Goal: Find specific page/section: Find specific page/section

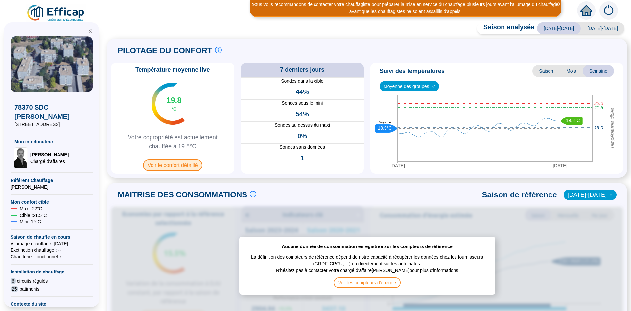
click at [191, 165] on span "Voir le confort détaillé" at bounding box center [173, 165] width 60 height 12
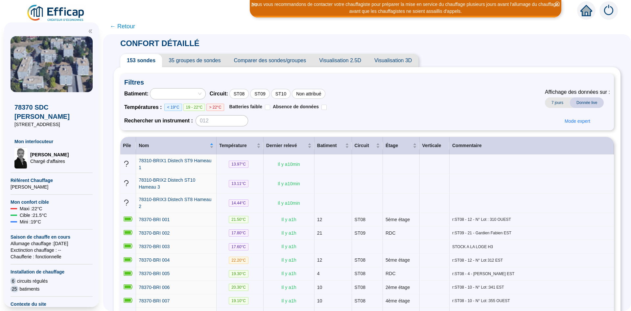
click at [197, 96] on div at bounding box center [175, 93] width 46 height 9
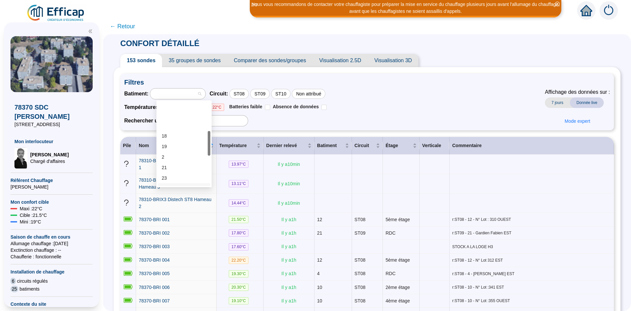
scroll to position [99, 0]
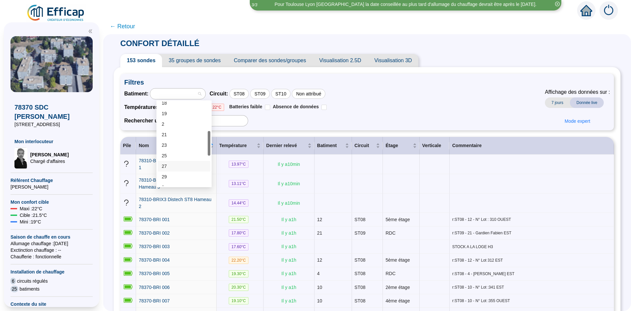
click at [184, 164] on div "27" at bounding box center [184, 166] width 45 height 7
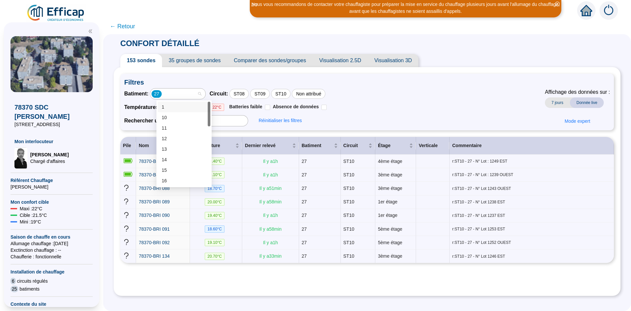
click at [206, 93] on div "27" at bounding box center [177, 93] width 55 height 11
click at [163, 135] on div "21" at bounding box center [184, 134] width 45 height 7
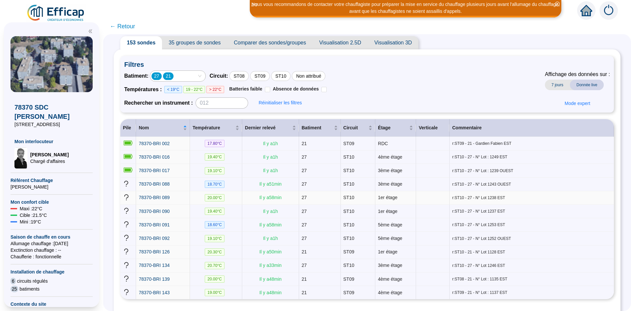
scroll to position [44, 0]
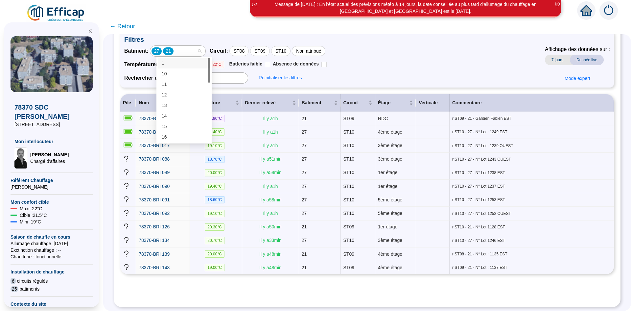
click at [205, 49] on div "27 21" at bounding box center [177, 51] width 55 height 11
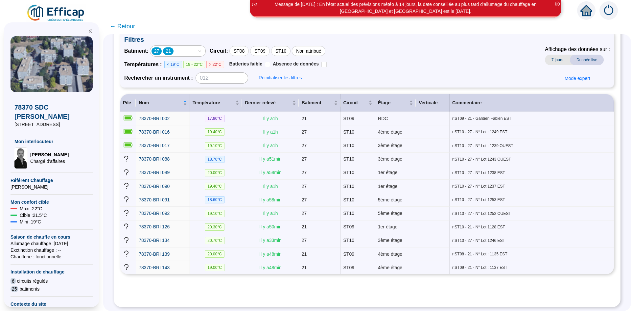
click at [162, 49] on div "27" at bounding box center [157, 51] width 11 height 8
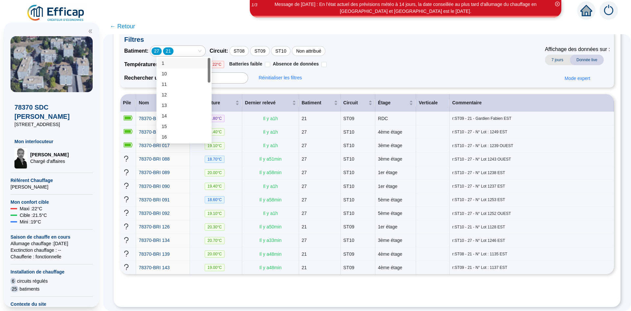
click at [403, 66] on div "Batiment : 27, 21 27 21 Circuit : ST08 ST09 ST10 Non attribué Températures : < …" at bounding box center [367, 64] width 486 height 38
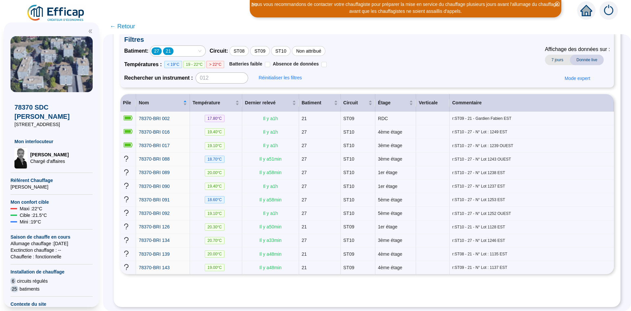
click at [558, 3] on icon "close-circle" at bounding box center [557, 4] width 5 height 5
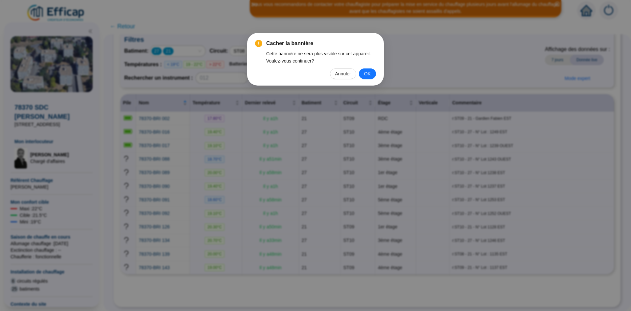
drag, startPoint x: 383, startPoint y: 41, endPoint x: 381, endPoint y: 44, distance: 3.6
click at [384, 41] on div "Cacher la bannière Cette bannière ne sera plus visible sur cet appareil. Voulez…" at bounding box center [315, 155] width 631 height 311
click at [345, 70] on span "Annuler" at bounding box center [343, 73] width 16 height 7
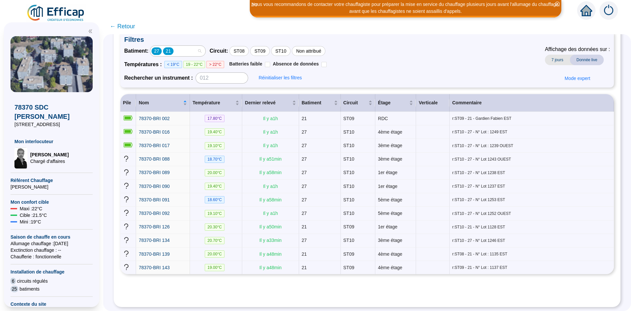
click at [197, 51] on div "27 21" at bounding box center [175, 50] width 46 height 9
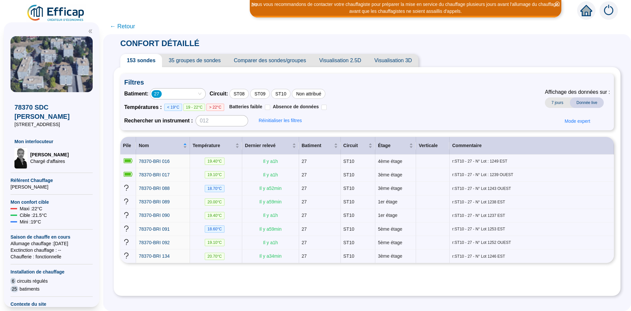
scroll to position [0, 0]
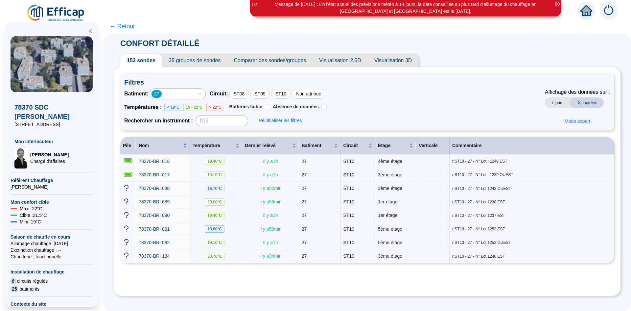
click at [192, 95] on div "27" at bounding box center [175, 93] width 46 height 9
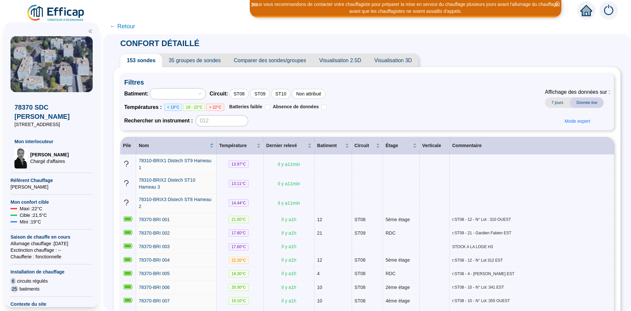
click at [197, 93] on div at bounding box center [175, 93] width 46 height 9
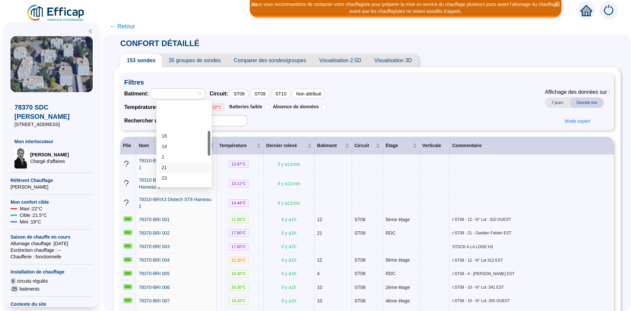
scroll to position [99, 0]
click at [180, 134] on div "21" at bounding box center [184, 134] width 45 height 7
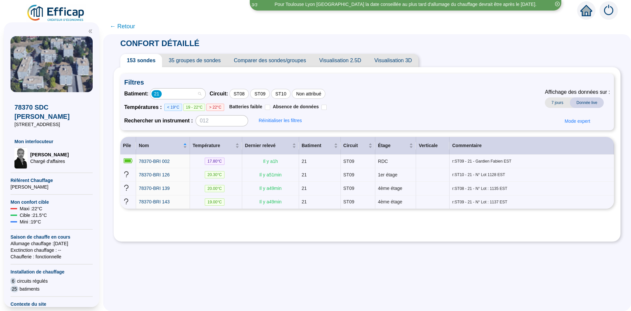
click at [205, 95] on div "21" at bounding box center [177, 93] width 55 height 11
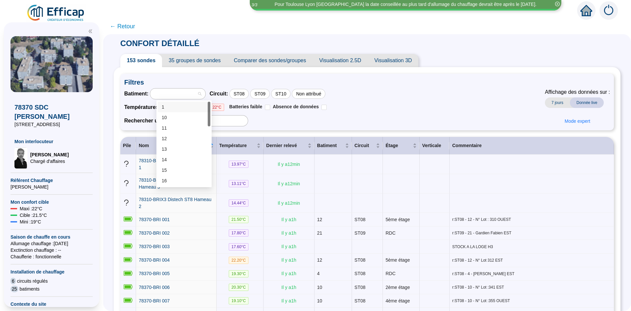
click at [184, 94] on div at bounding box center [175, 93] width 46 height 9
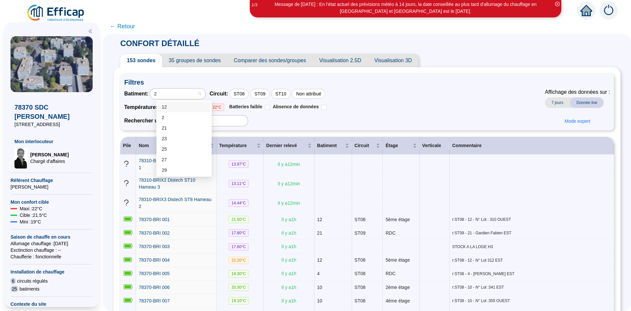
type input "25"
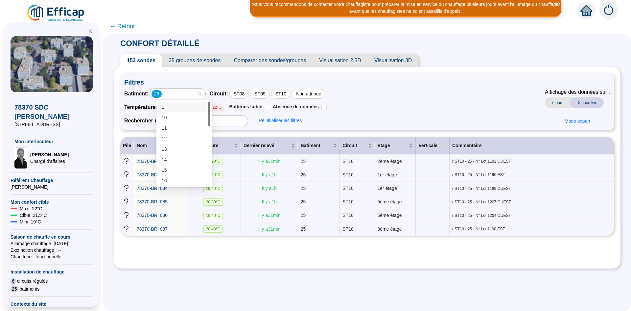
click at [206, 93] on div "25" at bounding box center [177, 93] width 55 height 11
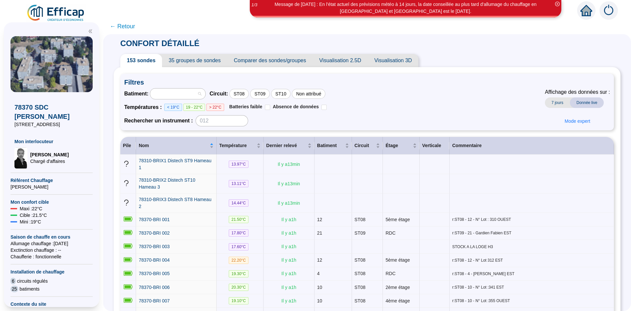
click at [206, 93] on div at bounding box center [177, 93] width 55 height 11
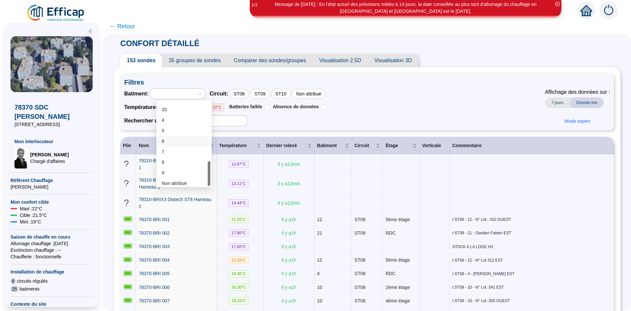
scroll to position [200, 0]
click at [412, 92] on div "Batiment : Circuit : ST08 ST09 ST10 Non attribué Températures : < 19°C 19 - 22°…" at bounding box center [367, 107] width 486 height 38
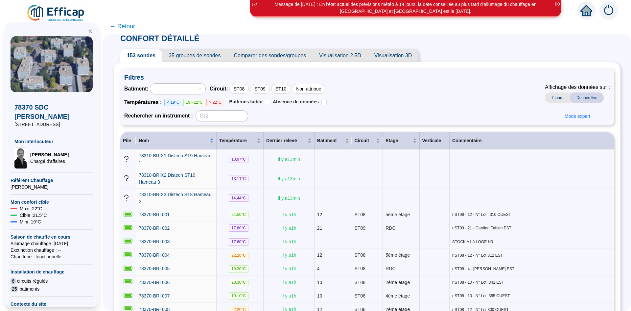
scroll to position [0, 0]
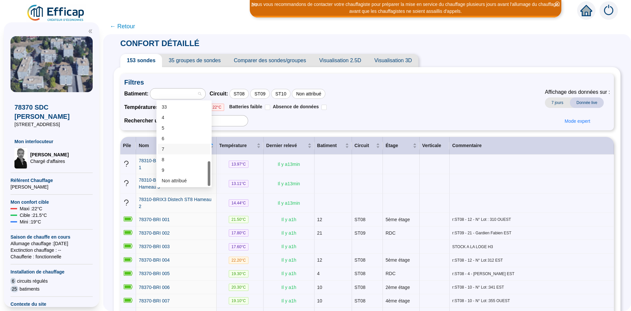
click at [206, 92] on div at bounding box center [177, 93] width 55 height 11
click at [172, 167] on div "21" at bounding box center [184, 164] width 45 height 7
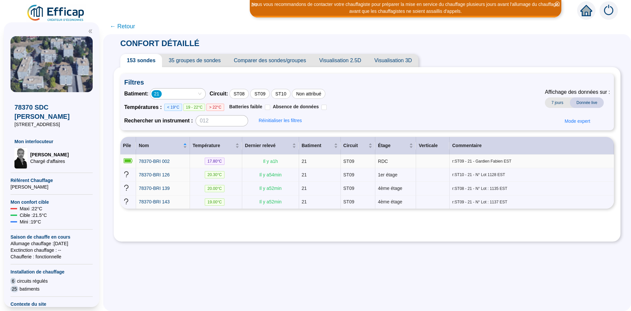
click at [225, 161] on span "17.80 °C" at bounding box center [215, 161] width 20 height 7
click at [150, 164] on link "78370-BRI 002" at bounding box center [154, 161] width 31 height 7
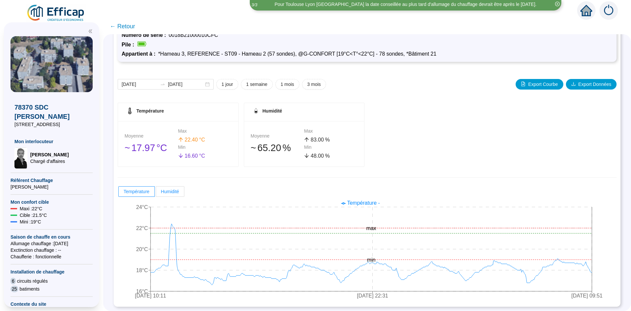
scroll to position [40, 0]
